Goal: Task Accomplishment & Management: Manage account settings

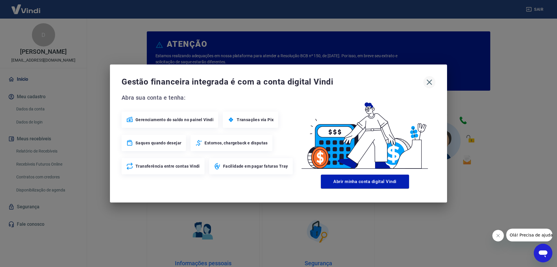
click at [431, 81] on icon "button" at bounding box center [430, 83] width 6 height 6
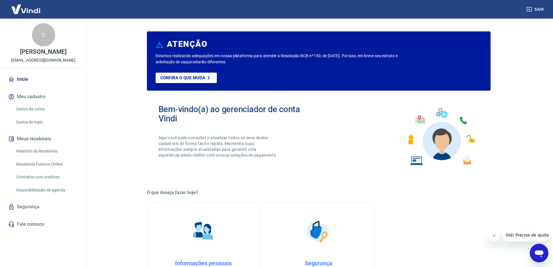
click at [32, 95] on button "Meu cadastro" at bounding box center [43, 96] width 73 height 13
click at [23, 78] on link "Início" at bounding box center [43, 79] width 73 height 13
click at [31, 106] on link "Dados da conta" at bounding box center [47, 109] width 66 height 12
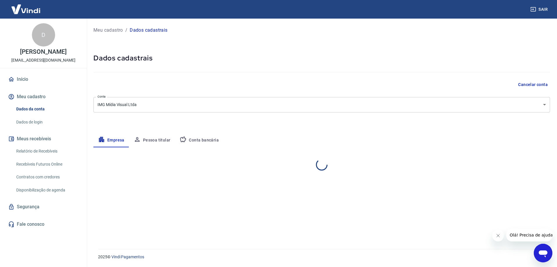
select select "MT"
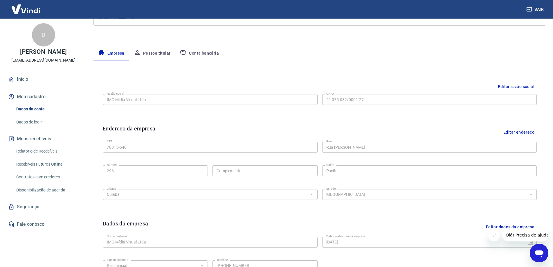
scroll to position [87, 0]
click at [521, 129] on button "Editar endereço" at bounding box center [519, 131] width 36 height 15
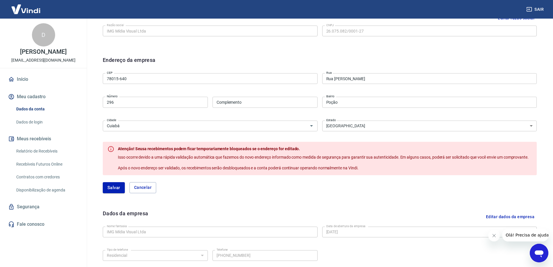
scroll to position [116, 0]
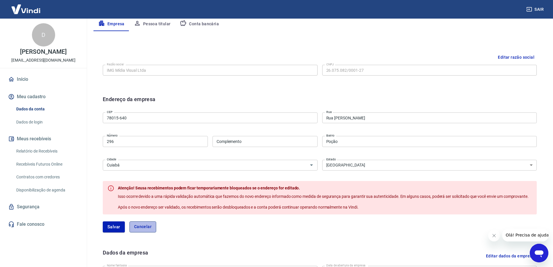
click at [147, 226] on button "Cancelar" at bounding box center [142, 226] width 27 height 11
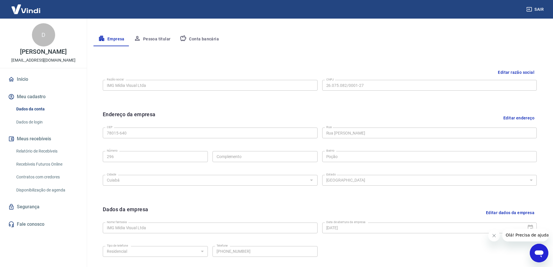
scroll to position [65, 0]
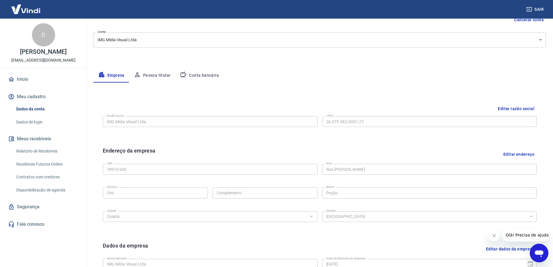
click at [25, 119] on link "Dados de login" at bounding box center [47, 122] width 66 height 12
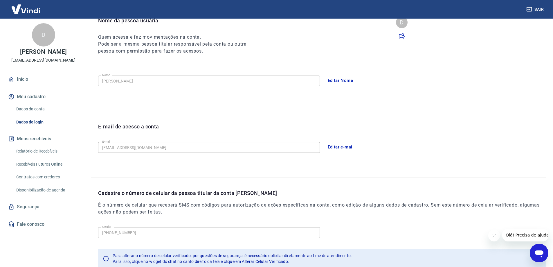
click at [40, 138] on button "Meus recebíveis" at bounding box center [43, 138] width 73 height 13
click at [39, 149] on link "Relatório de Recebíveis" at bounding box center [47, 151] width 66 height 12
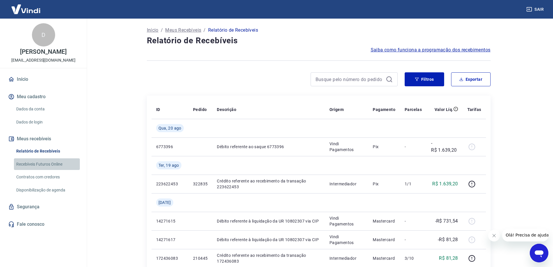
click at [49, 162] on link "Recebíveis Futuros Online" at bounding box center [47, 164] width 66 height 12
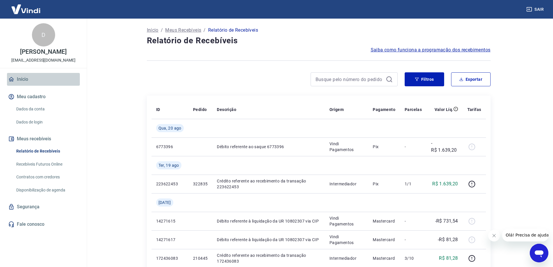
click at [26, 77] on link "Início" at bounding box center [43, 79] width 73 height 13
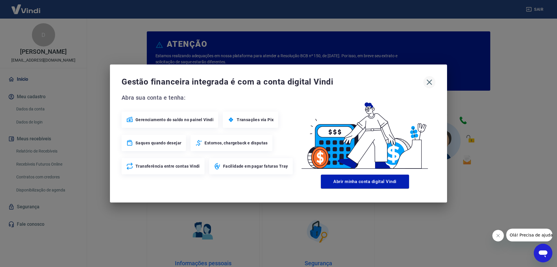
click at [428, 81] on icon "button" at bounding box center [430, 83] width 6 height 6
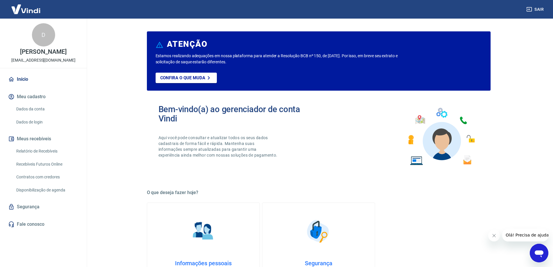
click at [533, 8] on button "Sair" at bounding box center [535, 9] width 21 height 11
